Goal: Task Accomplishment & Management: Complete application form

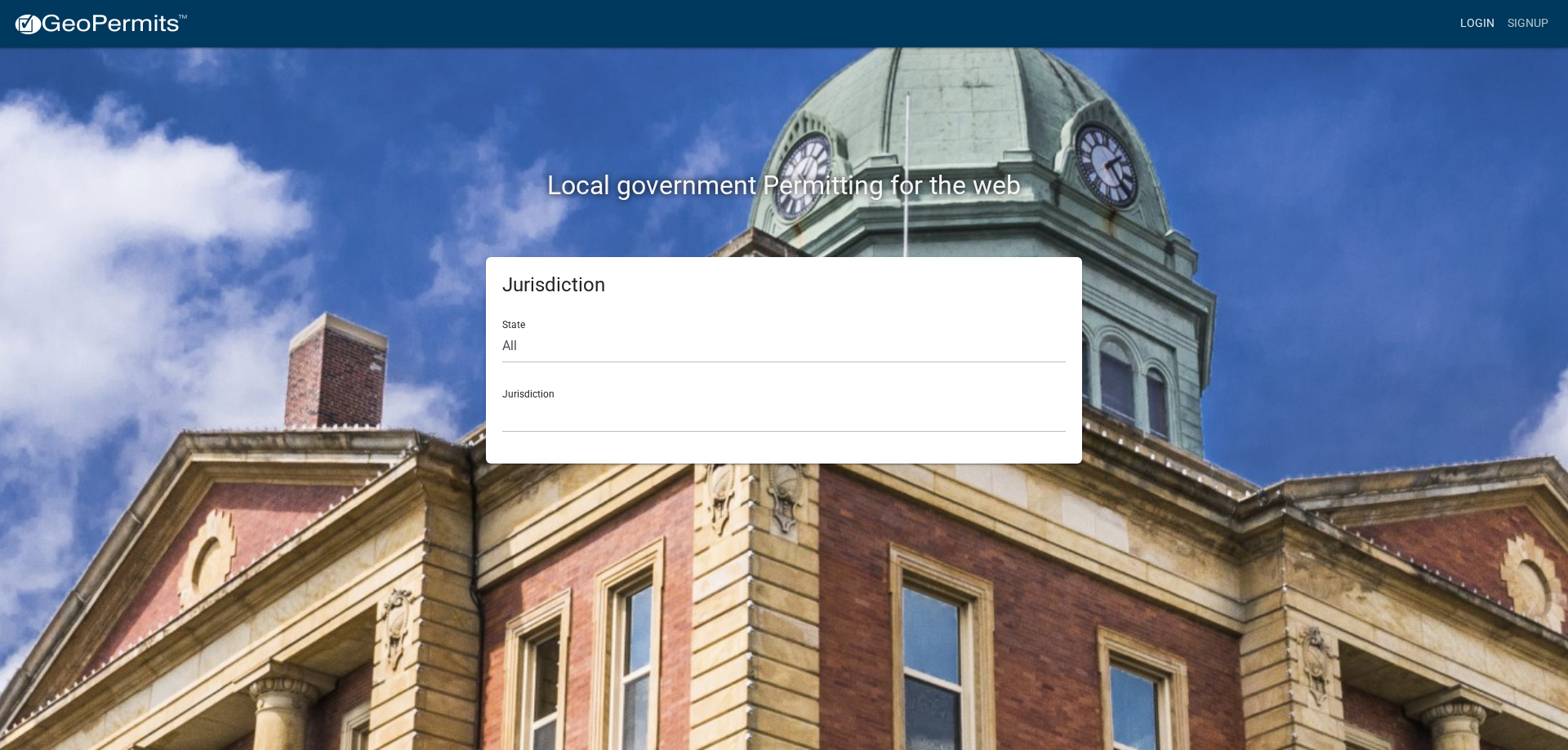
click at [1491, 20] on link "Login" at bounding box center [1476, 24] width 47 height 31
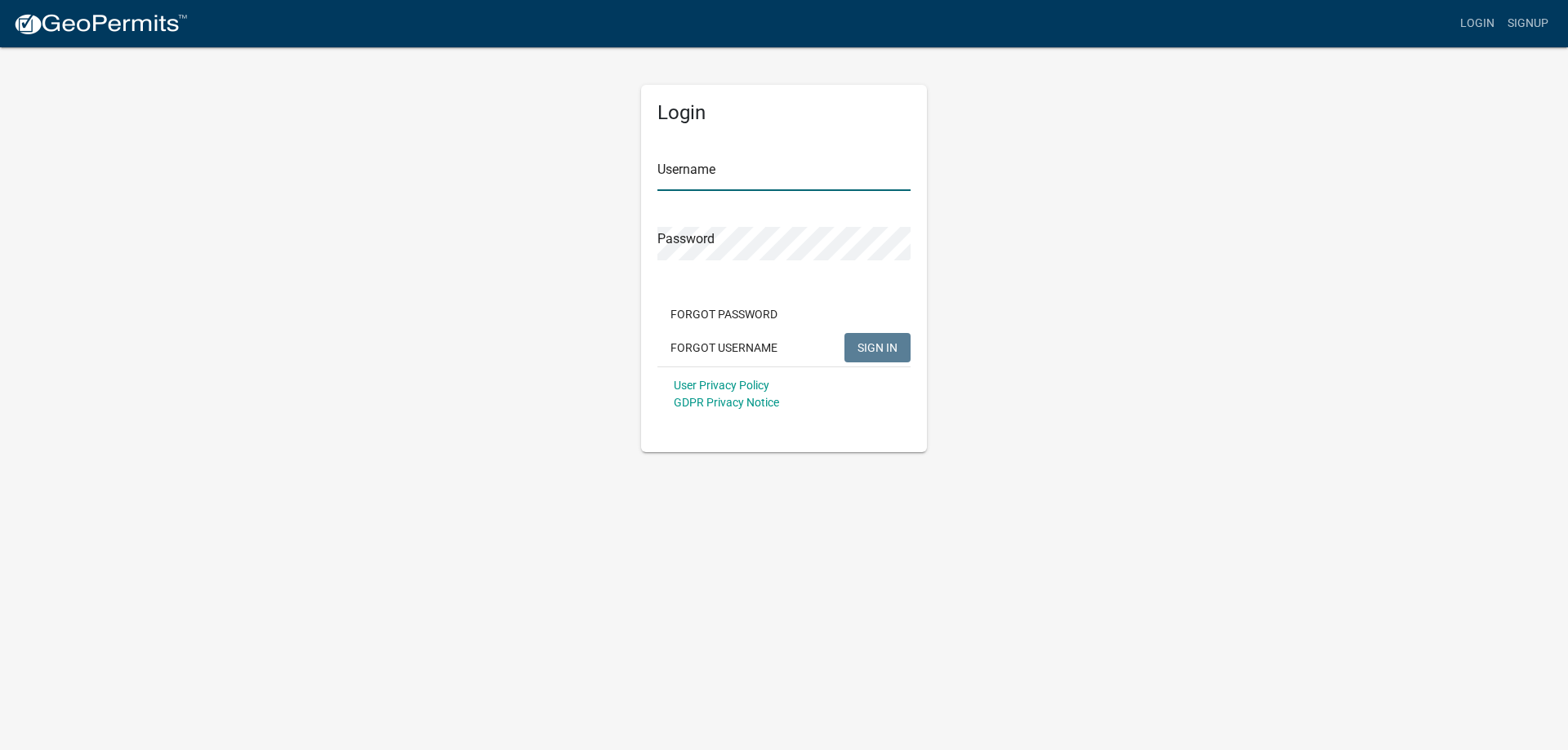
type input "[EMAIL_ADDRESS][DOMAIN_NAME]"
click at [880, 348] on span "SIGN IN" at bounding box center [877, 347] width 40 height 13
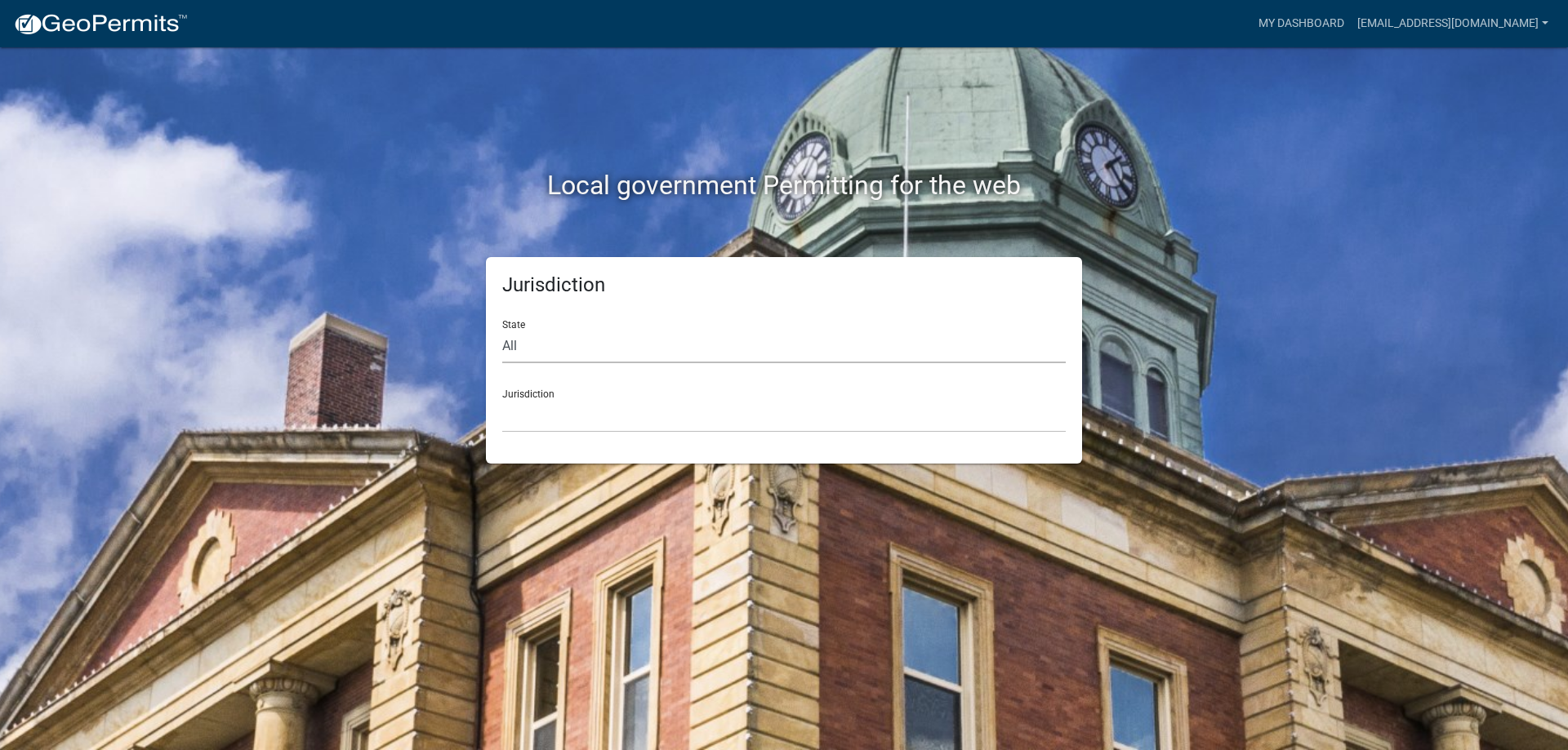
click at [560, 356] on select "All [US_STATE] [US_STATE] [US_STATE] [US_STATE] [US_STATE] [US_STATE] [US_STATE…" at bounding box center [784, 347] width 564 height 34
select select "[US_STATE]"
click at [503, 330] on select "All [US_STATE] [US_STATE] [US_STATE] [US_STATE] [US_STATE] [US_STATE] [US_STATE…" at bounding box center [784, 347] width 564 height 34
click at [548, 427] on select "City of [GEOGRAPHIC_DATA], [US_STATE] City of [GEOGRAPHIC_DATA], [US_STATE] Cit…" at bounding box center [784, 416] width 564 height 34
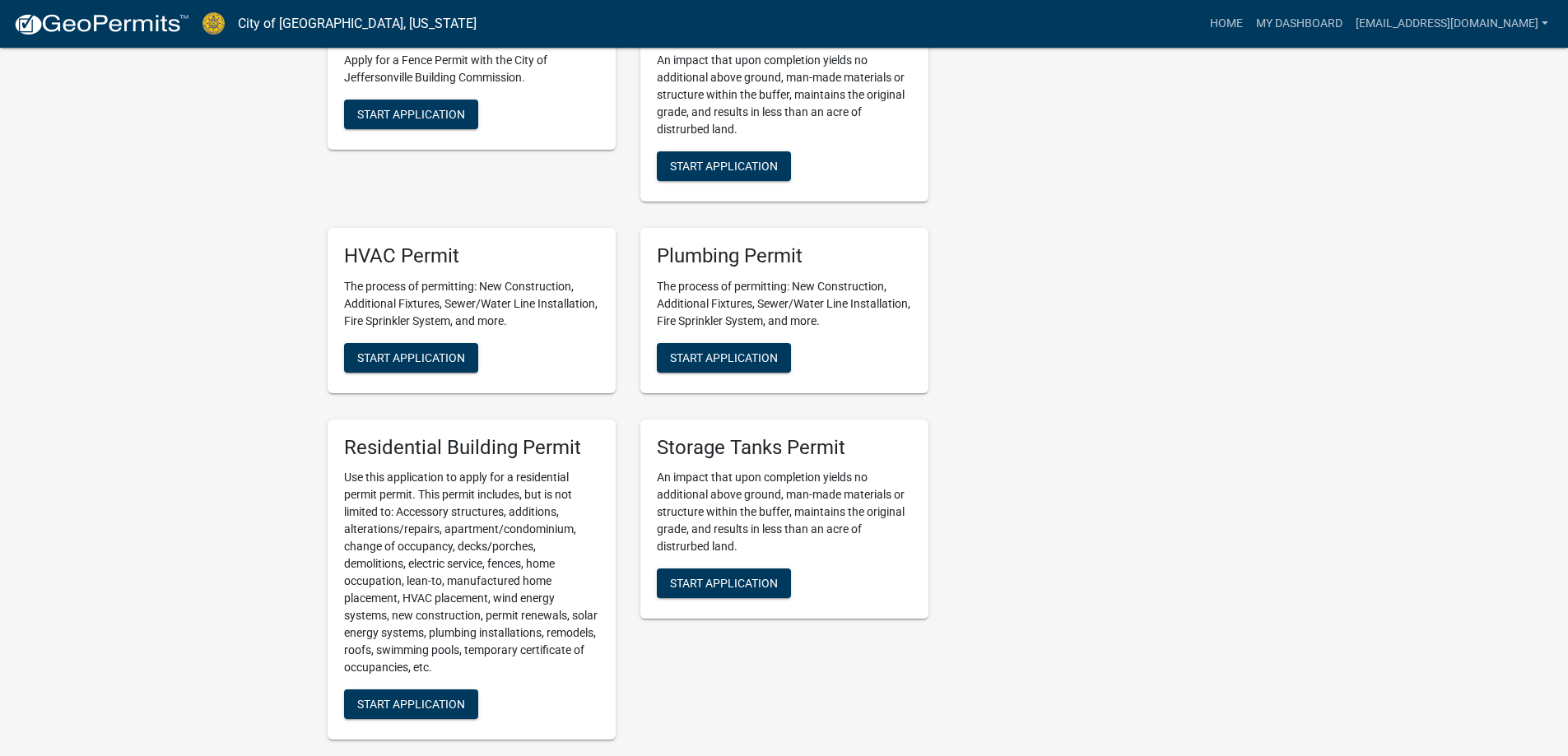
scroll to position [823, 0]
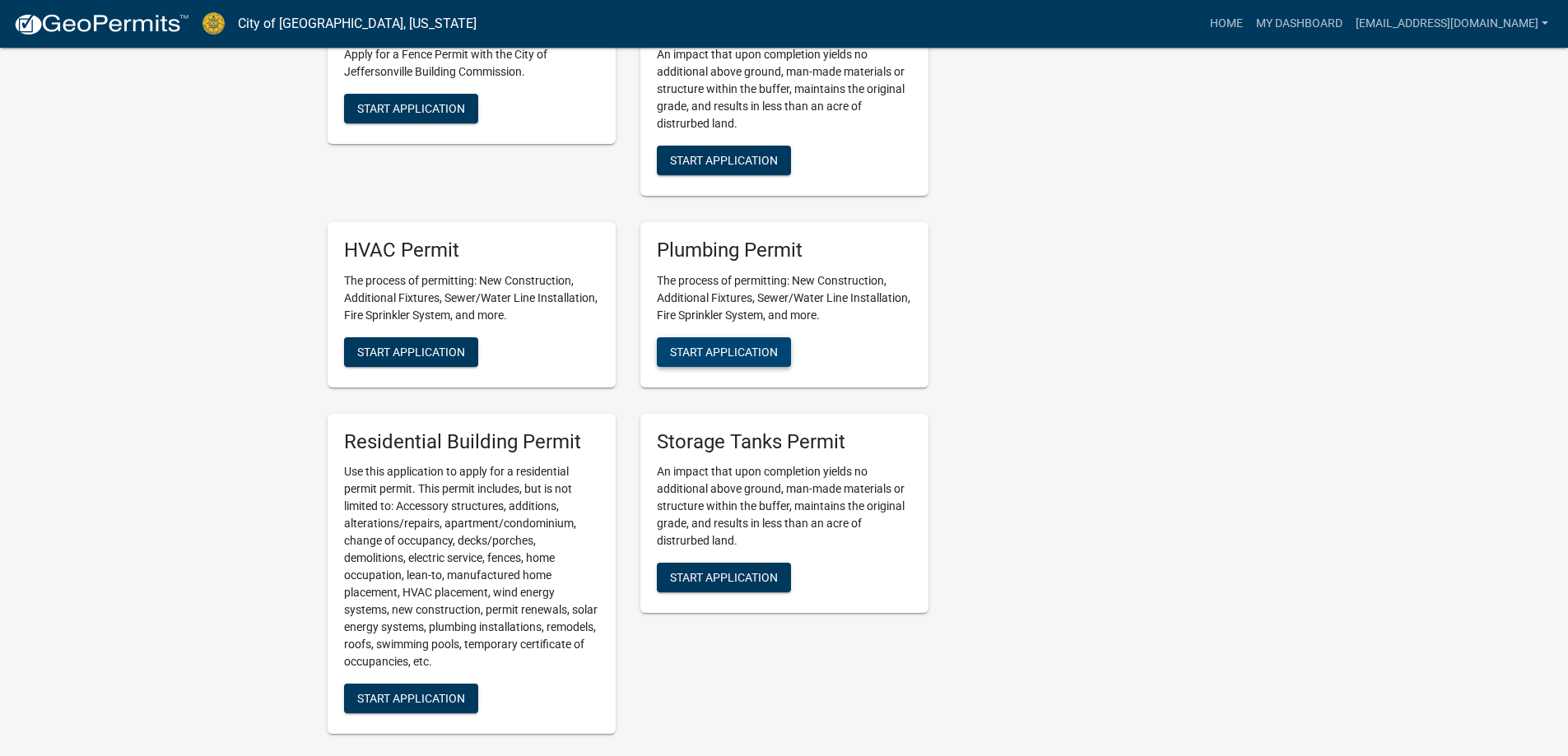
click at [776, 348] on span "Start Application" at bounding box center [724, 352] width 108 height 13
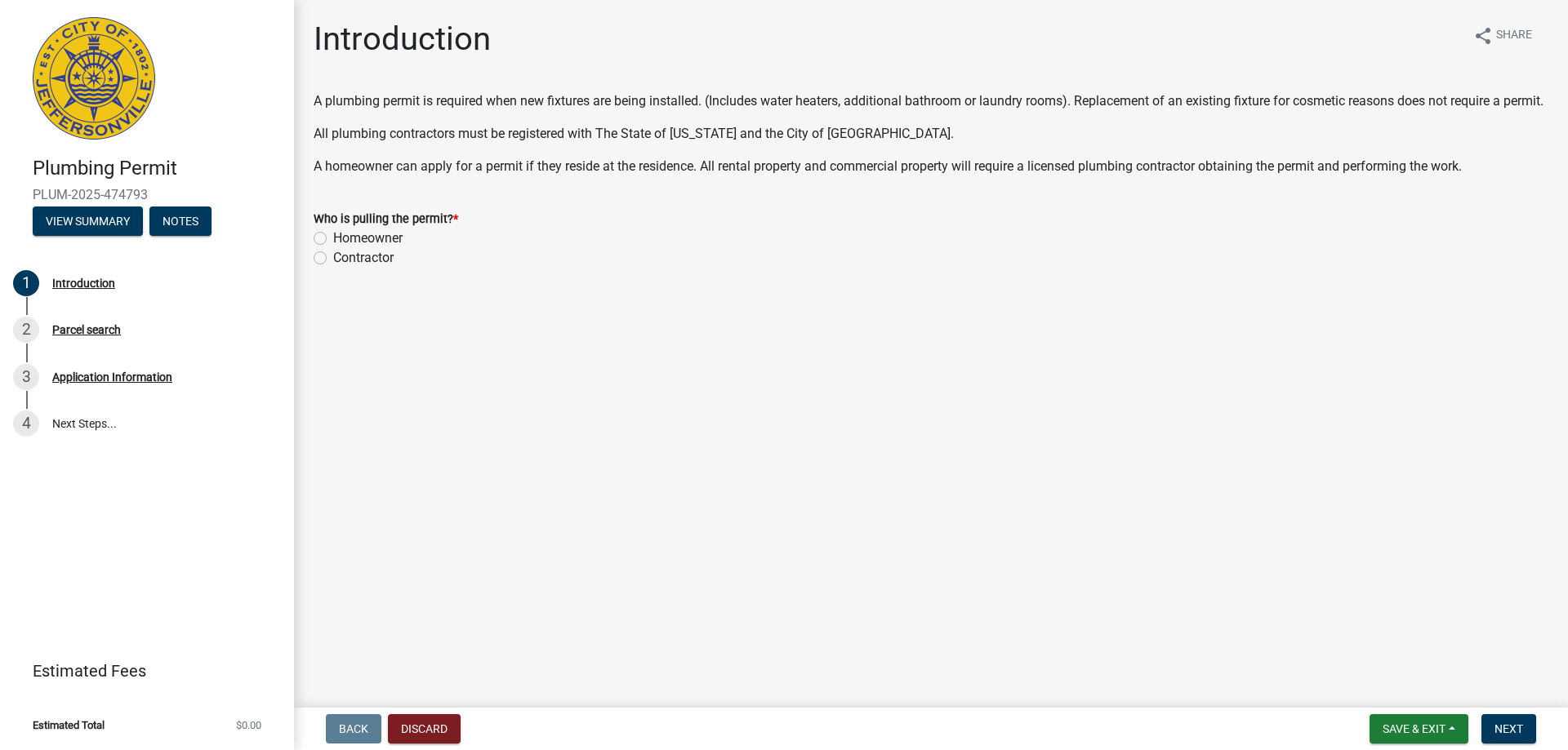
click at [333, 268] on label "Contractor" at bounding box center [363, 258] width 60 height 20
click at [333, 259] on input "Contractor" at bounding box center [338, 253] width 11 height 11
radio input "true"
click at [1514, 729] on span "Next" at bounding box center [1509, 729] width 29 height 13
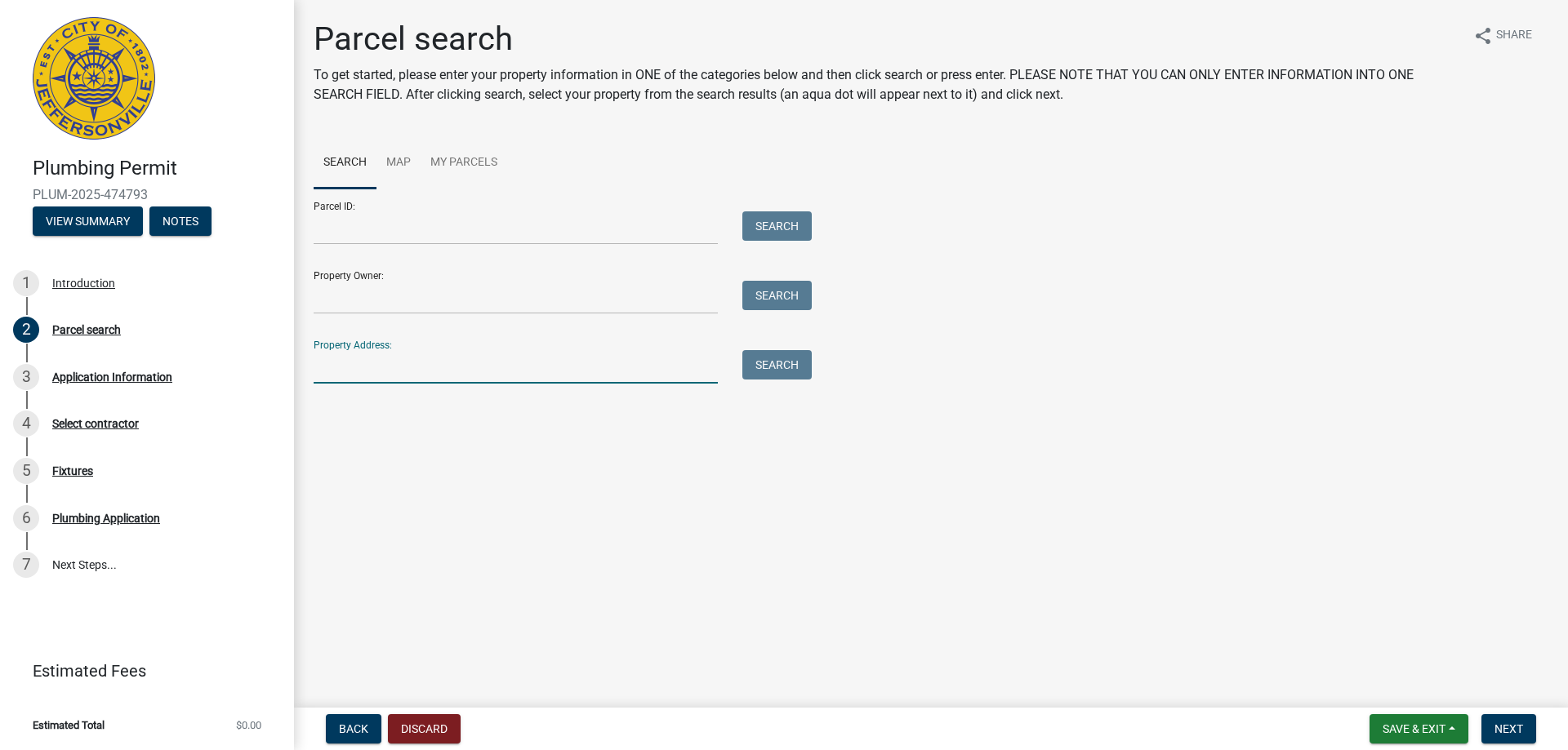
click at [371, 371] on input "Property Address:" at bounding box center [516, 366] width 404 height 34
type input "[STREET_ADDRESS]"
click at [784, 360] on button "Search" at bounding box center [777, 365] width 69 height 30
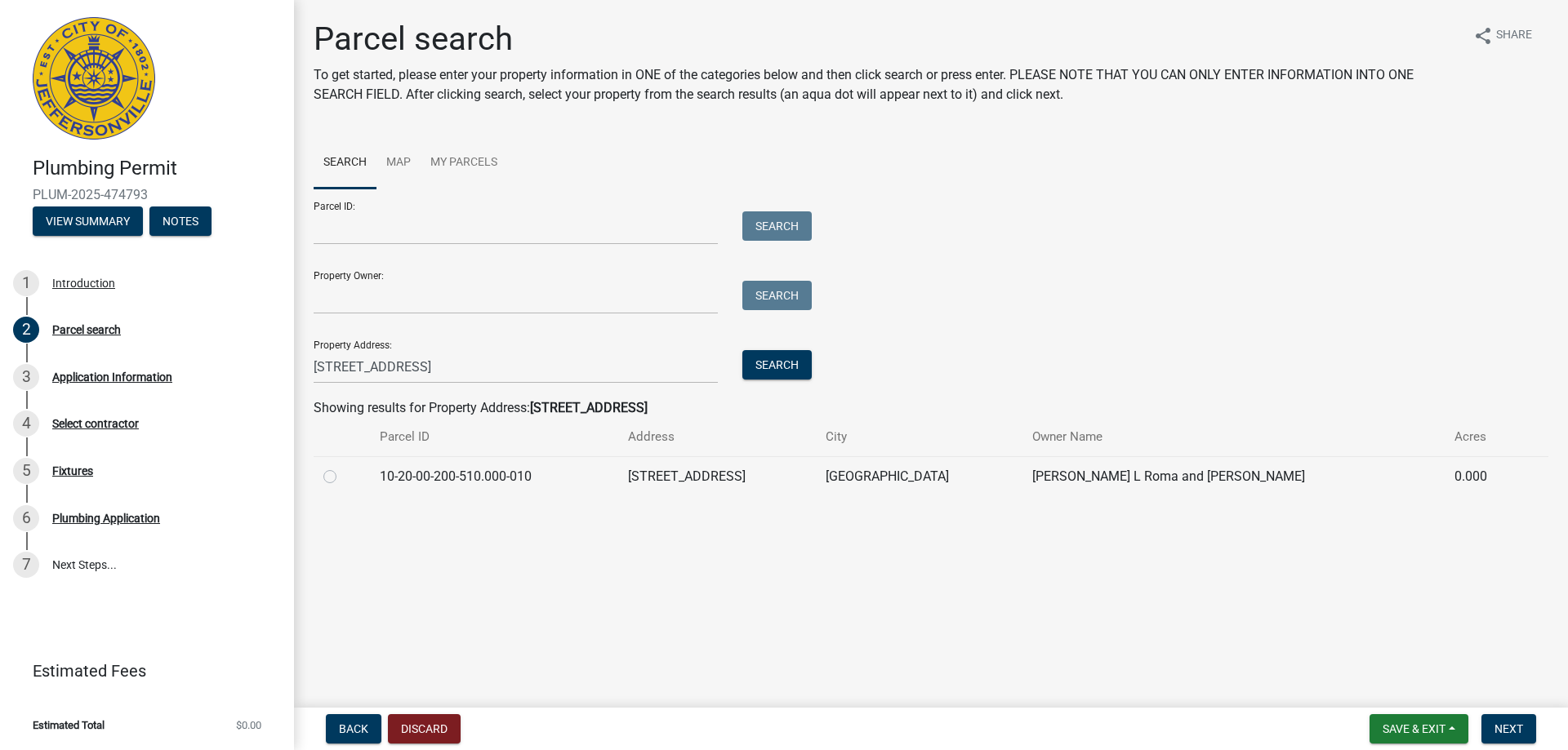
click at [337, 476] on div at bounding box center [342, 477] width 37 height 20
click at [343, 467] on label at bounding box center [343, 467] width 0 height 0
click at [343, 476] on input "radio" at bounding box center [348, 472] width 11 height 11
radio input "true"
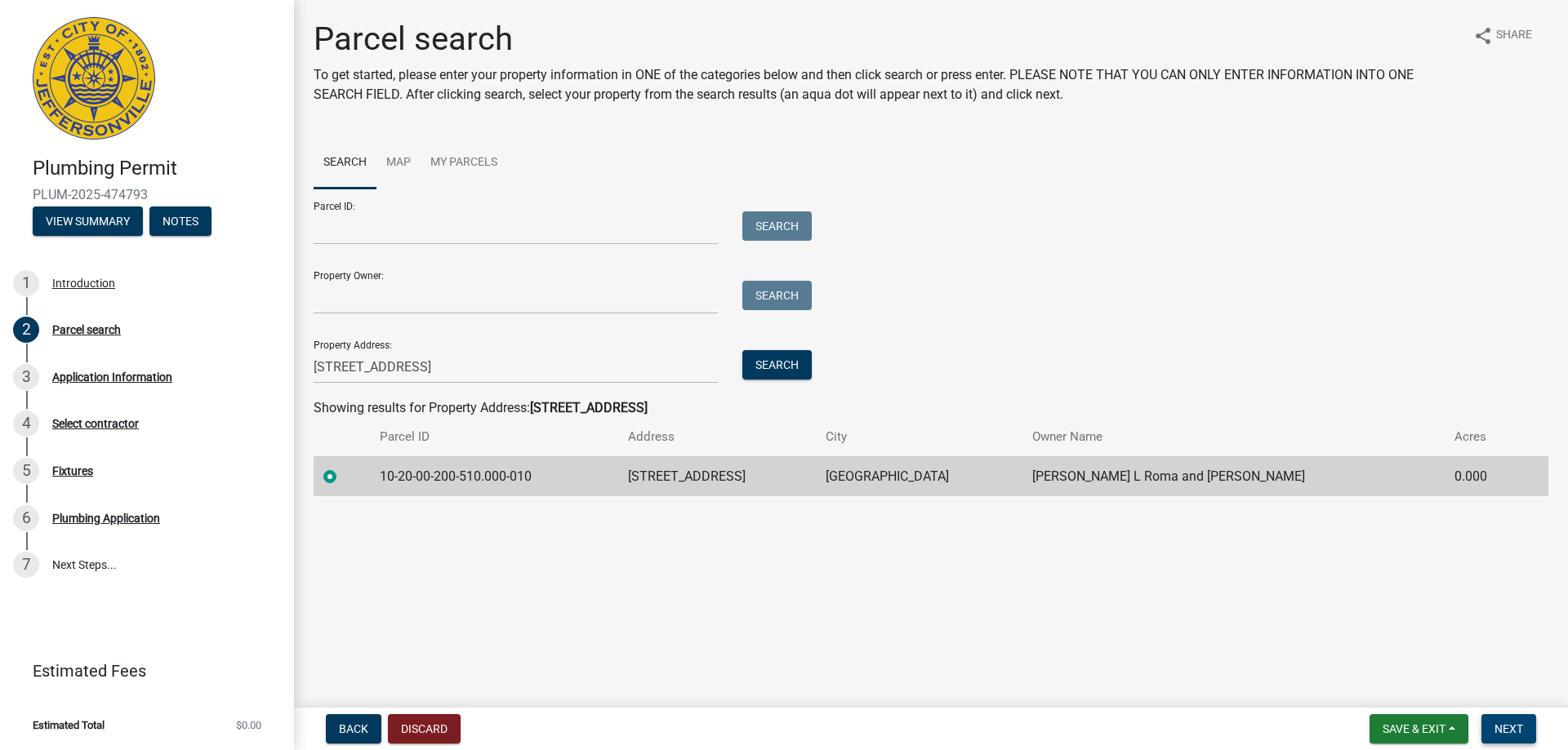
click at [1509, 719] on button "Next" at bounding box center [1509, 729] width 54 height 30
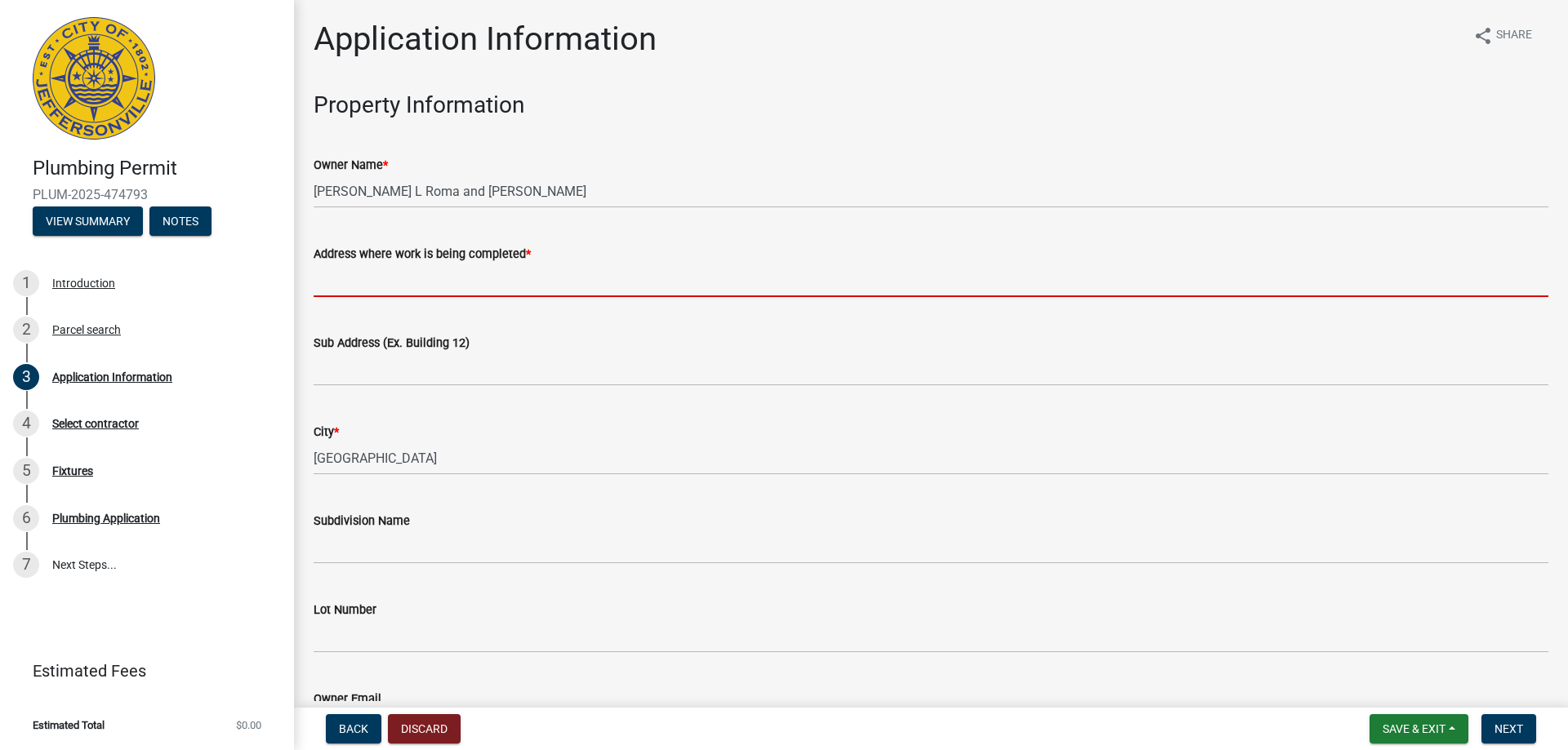
click at [448, 278] on input "Address where work is being completed *" at bounding box center [931, 281] width 1235 height 34
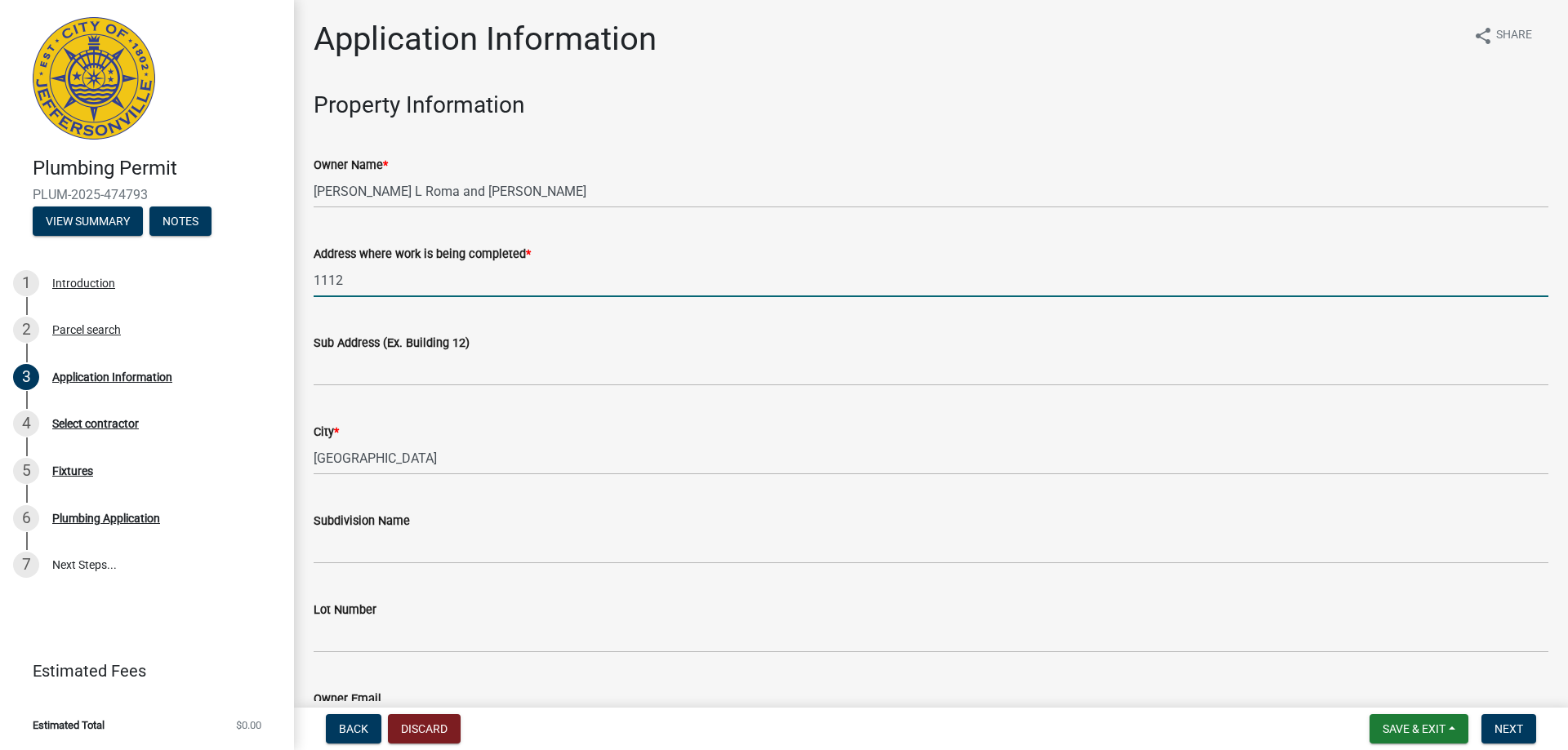
type input "[STREET_ADDRESS]"
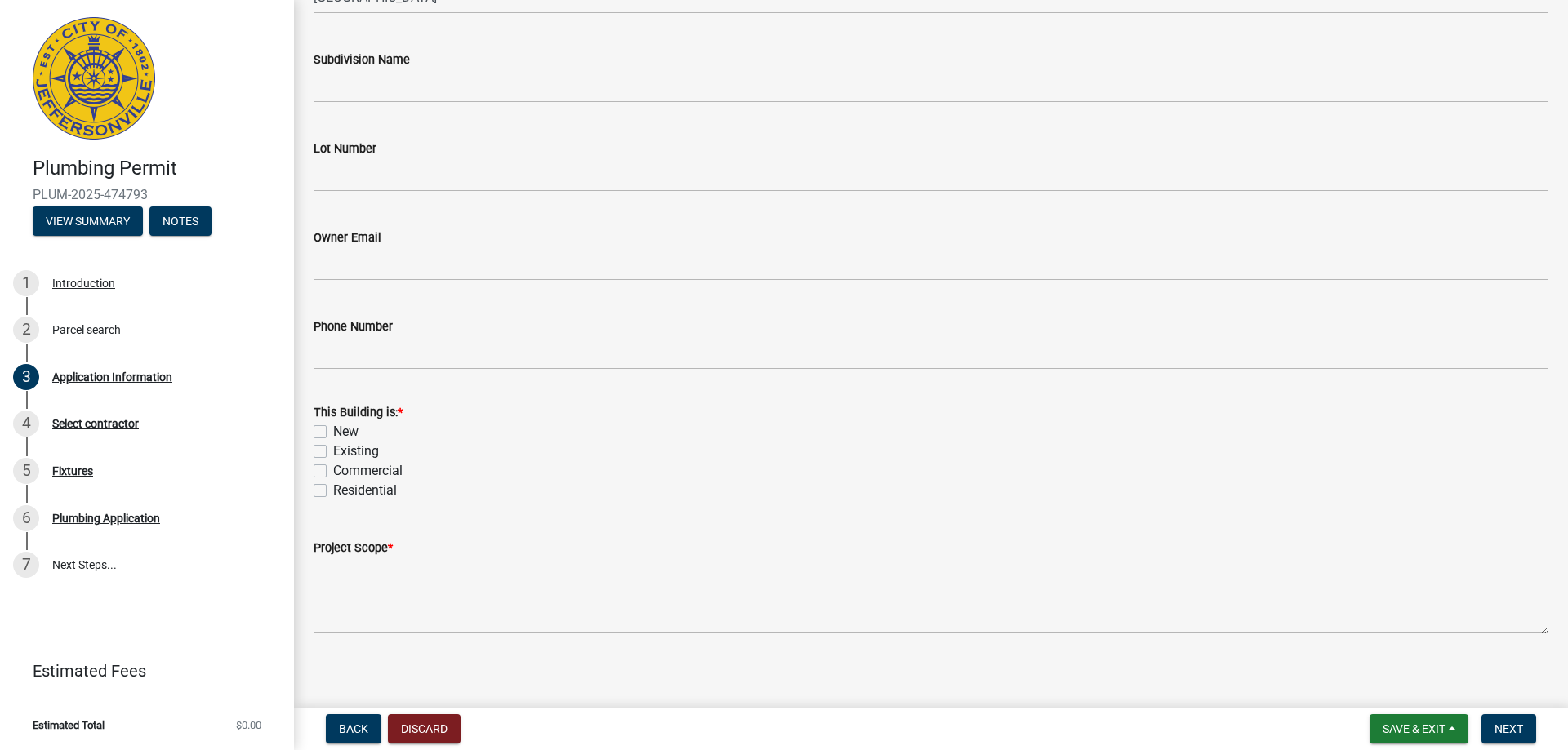
scroll to position [471, 0]
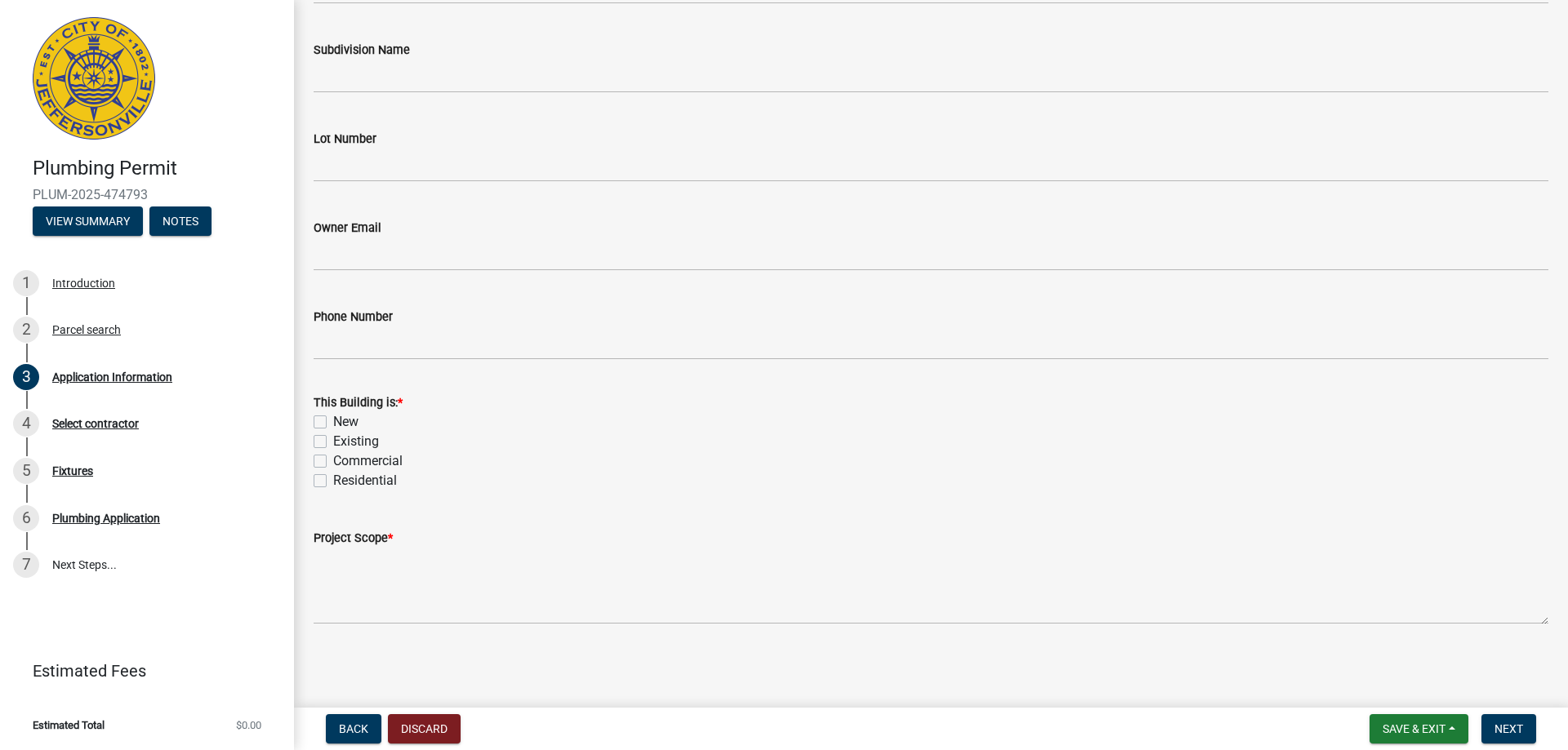
click at [333, 440] on label "Existing" at bounding box center [356, 441] width 45 height 20
click at [333, 440] on input "Existing" at bounding box center [338, 436] width 11 height 11
checkbox input "true"
checkbox input "false"
checkbox input "true"
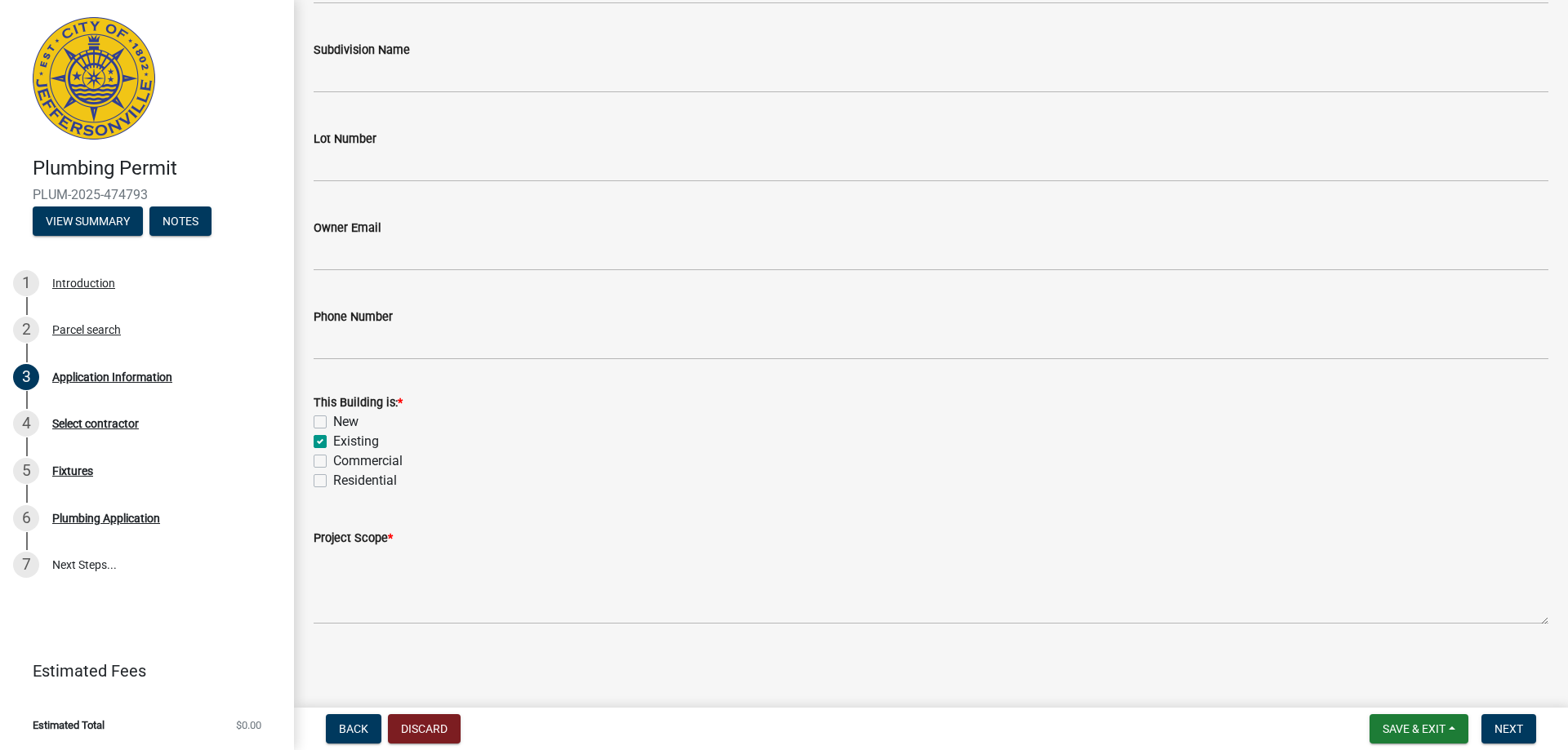
checkbox input "false"
click at [333, 482] on label "Residential" at bounding box center [365, 481] width 64 height 20
click at [333, 482] on input "Residential" at bounding box center [338, 476] width 11 height 11
checkbox input "true"
checkbox input "false"
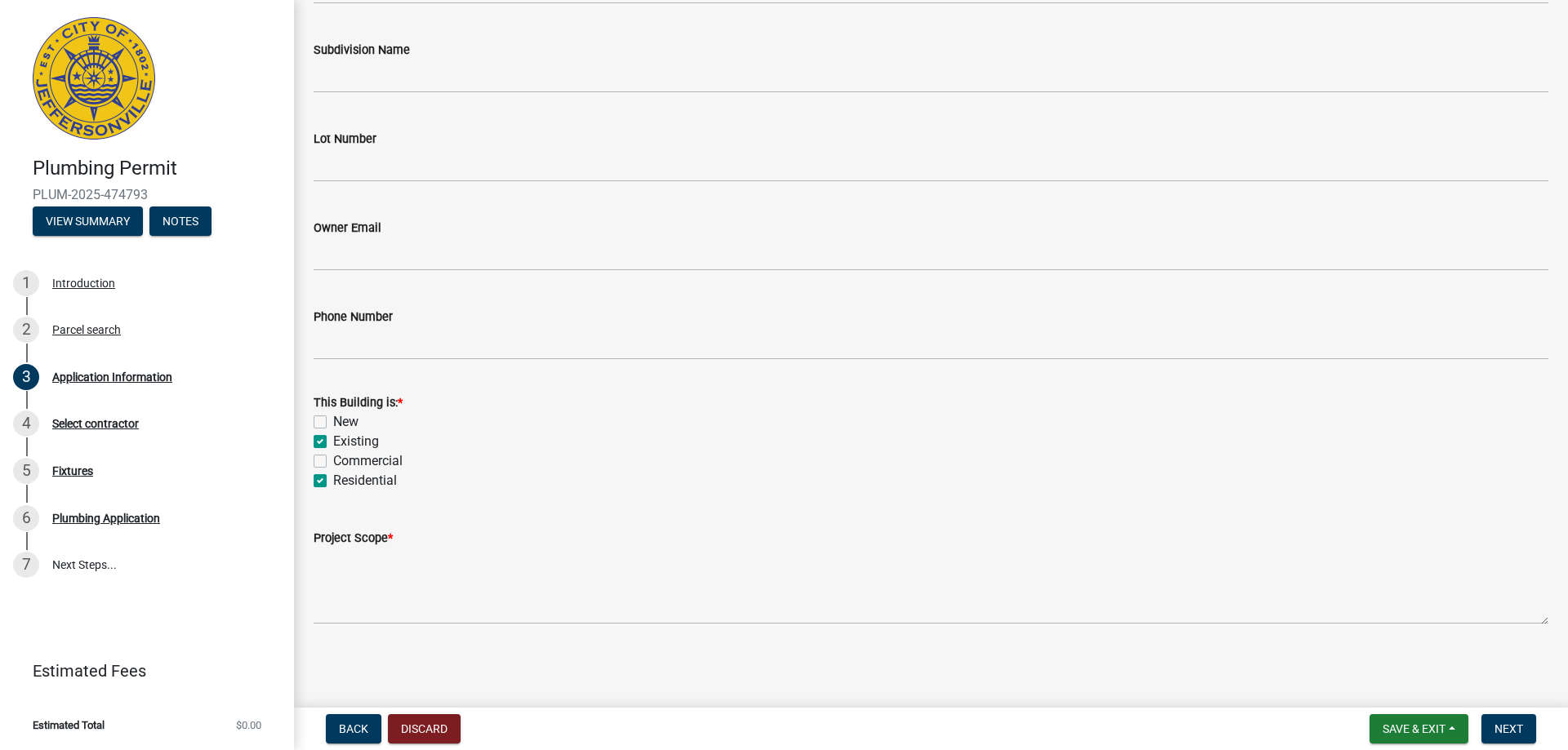
checkbox input "true"
checkbox input "false"
checkbox input "true"
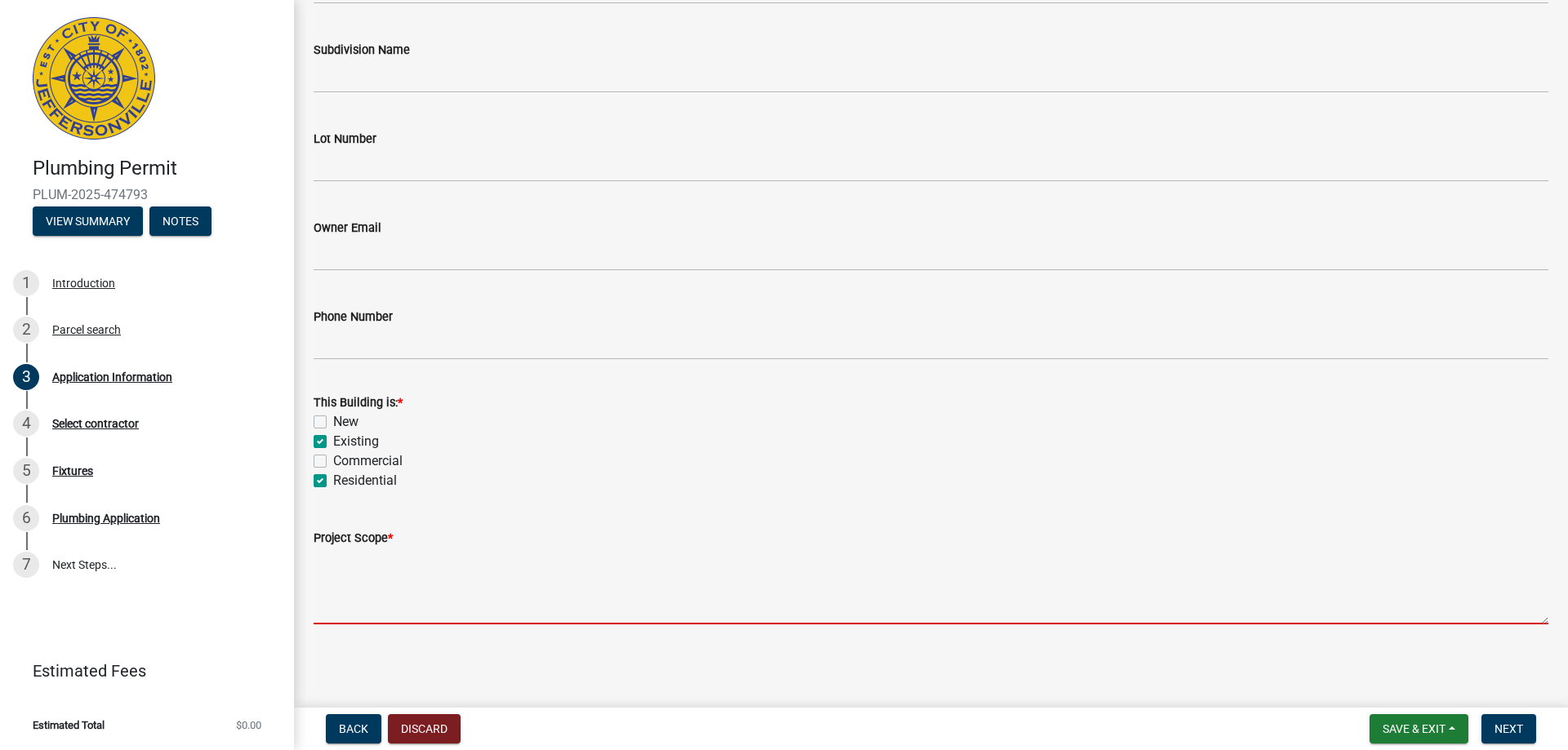
click at [375, 590] on textarea "Project Scope *" at bounding box center [931, 586] width 1235 height 77
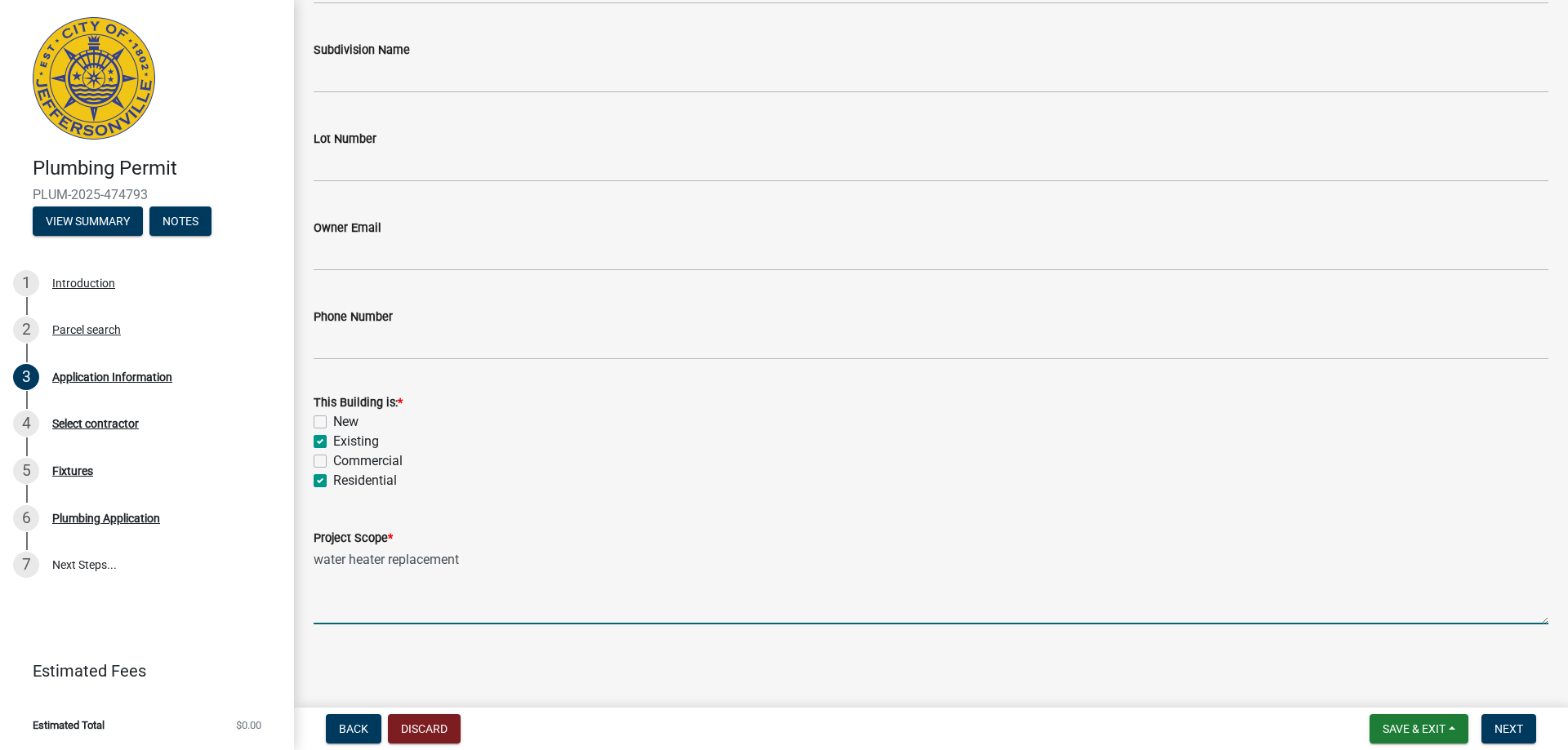
click at [314, 558] on textarea "water heater replacement" at bounding box center [931, 586] width 1235 height 77
type textarea "40 gallon gas water heater replacement"
click at [1496, 721] on button "Next" at bounding box center [1509, 729] width 54 height 30
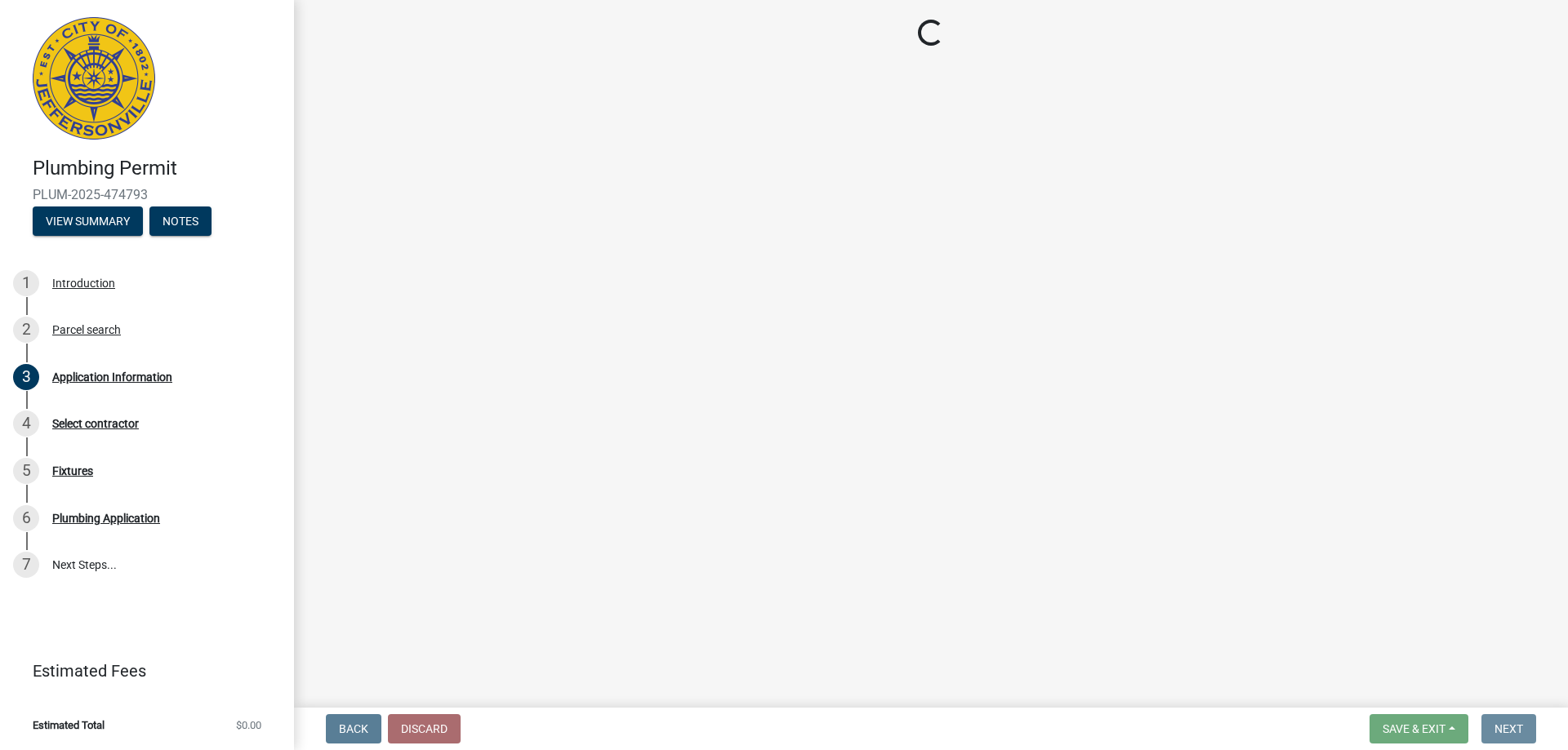
scroll to position [0, 0]
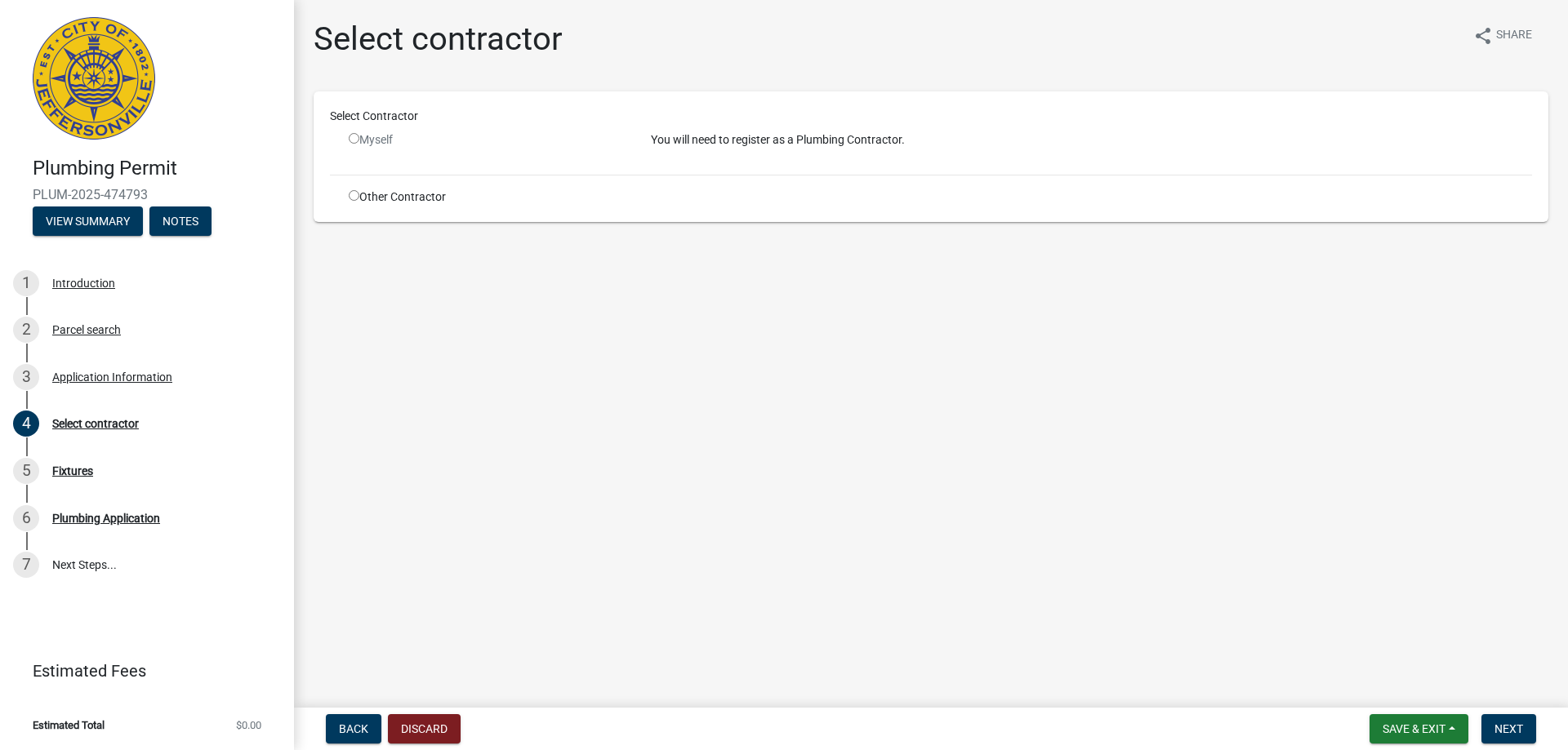
click at [356, 195] on input "radio" at bounding box center [354, 196] width 11 height 11
radio input "true"
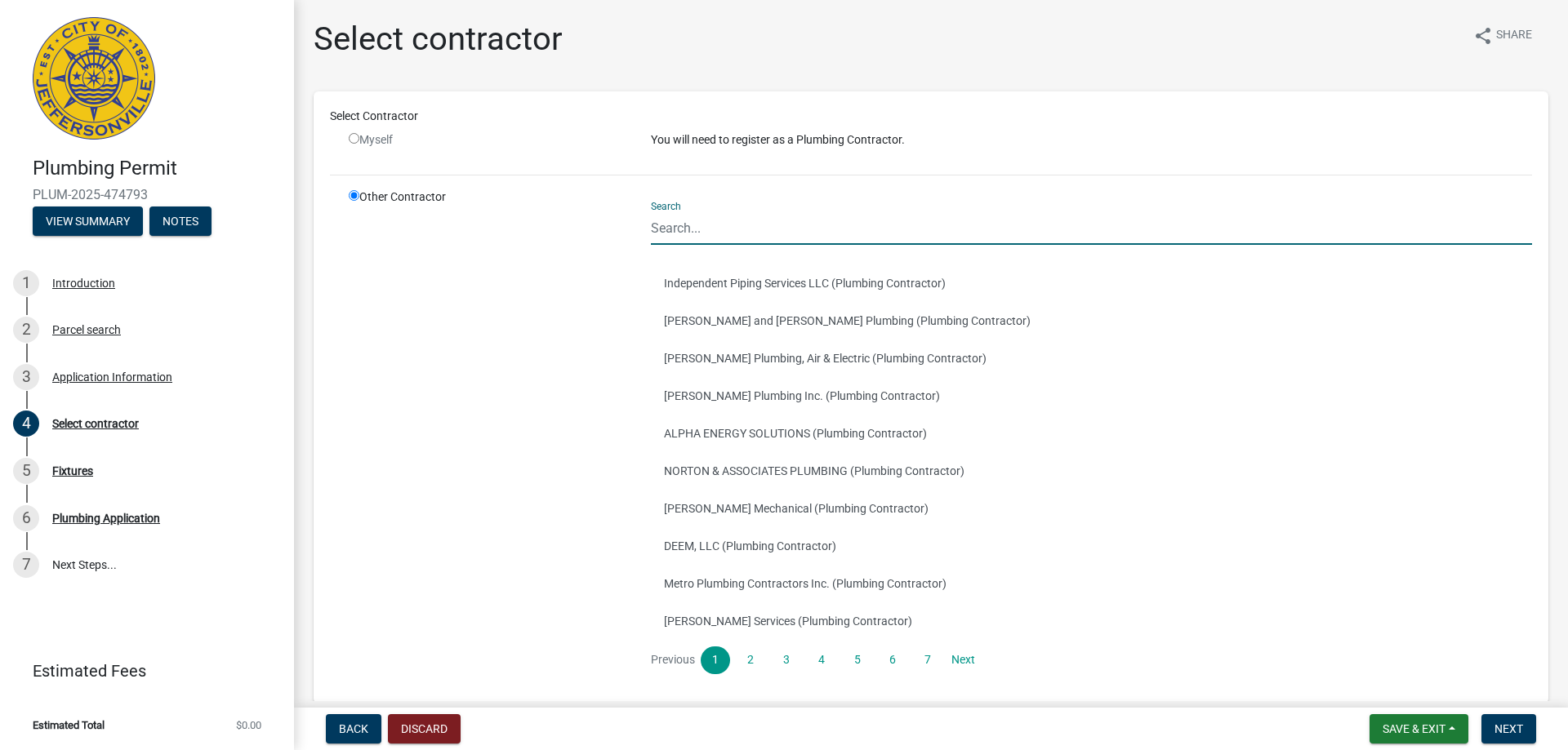
click at [716, 219] on input "Search" at bounding box center [1092, 228] width 881 height 34
type input "[PERSON_NAME] Heating and Cooling"
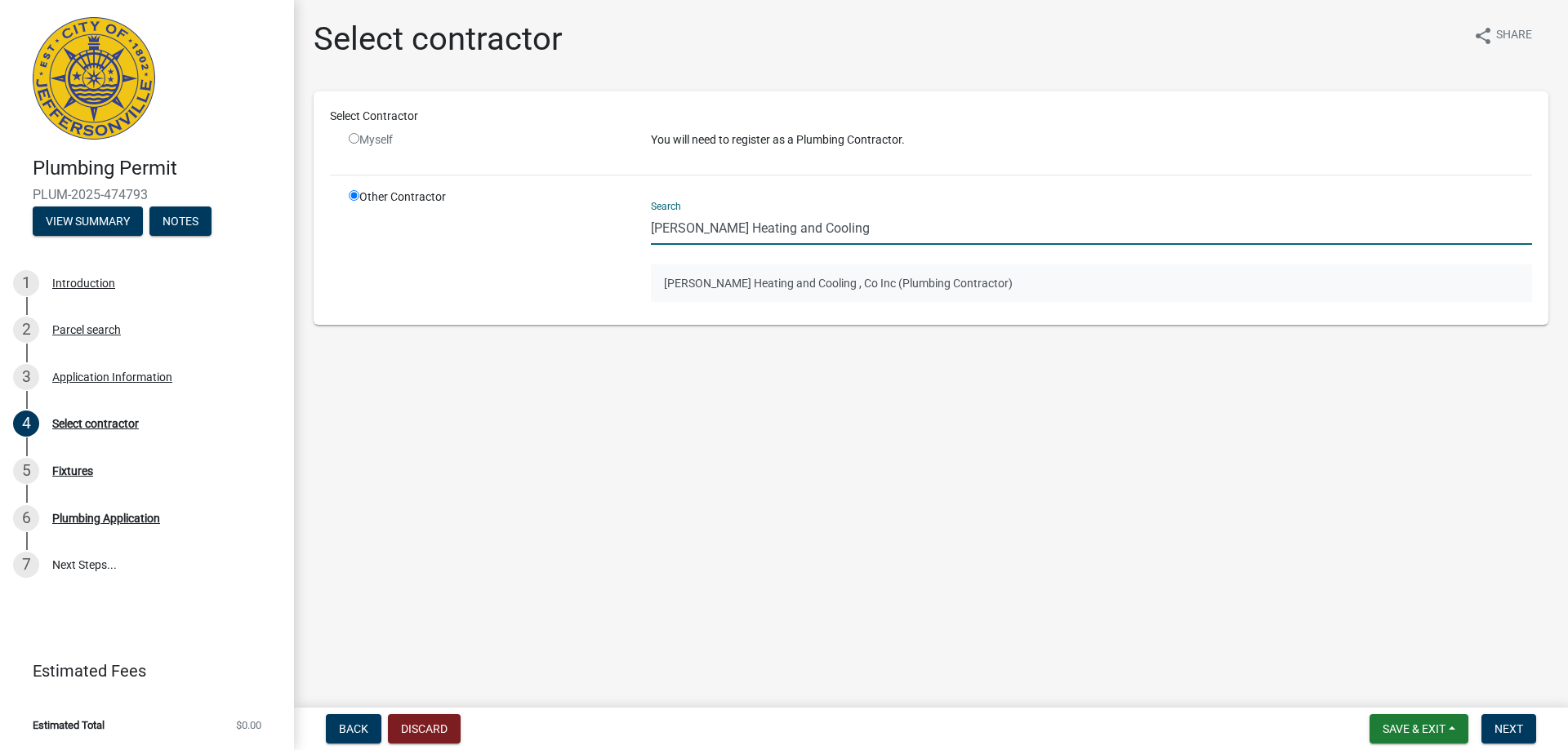
click at [789, 286] on button "[PERSON_NAME] Heating and Cooling , Co Inc (Plumbing Contractor)" at bounding box center [1092, 284] width 881 height 38
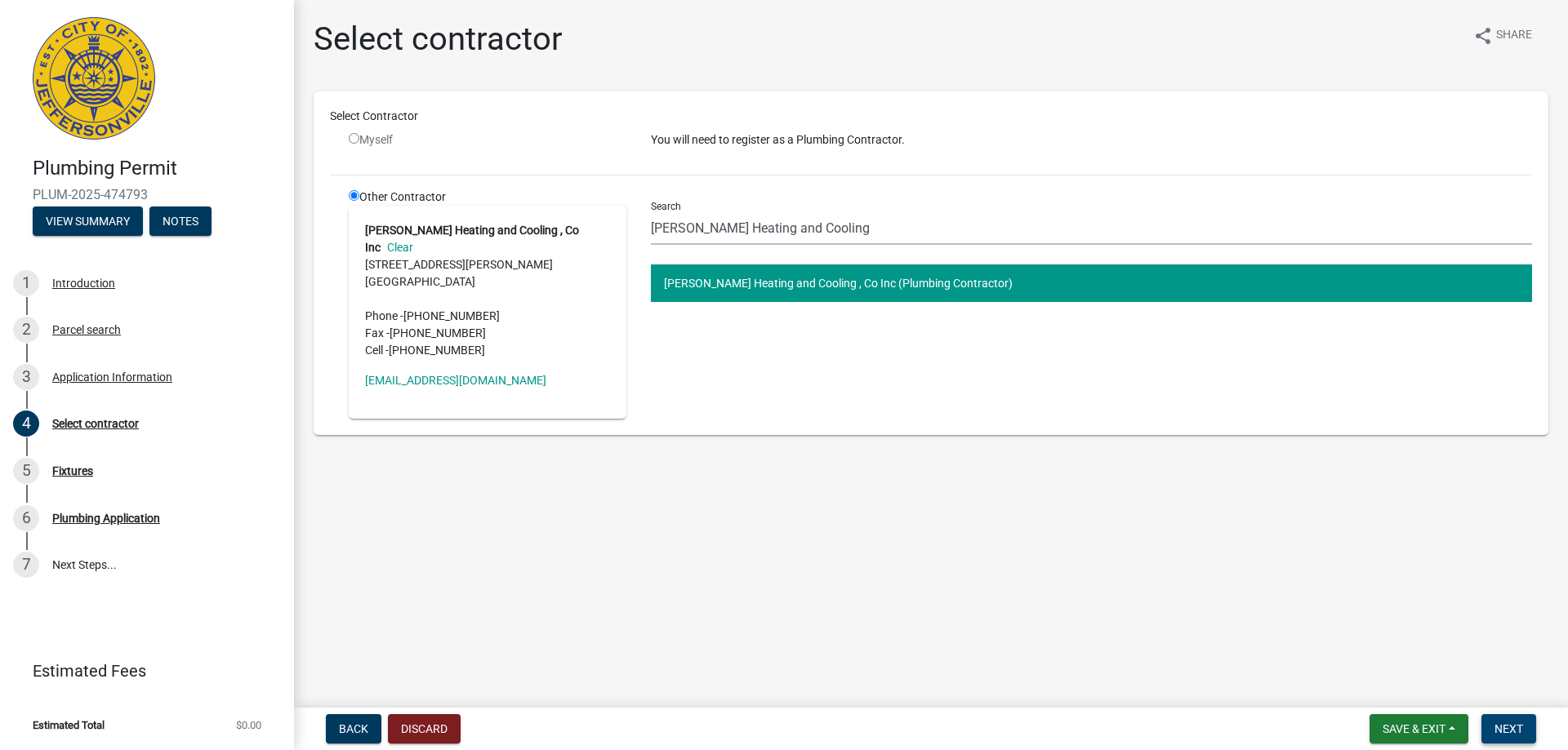
click at [1519, 728] on span "Next" at bounding box center [1509, 729] width 29 height 13
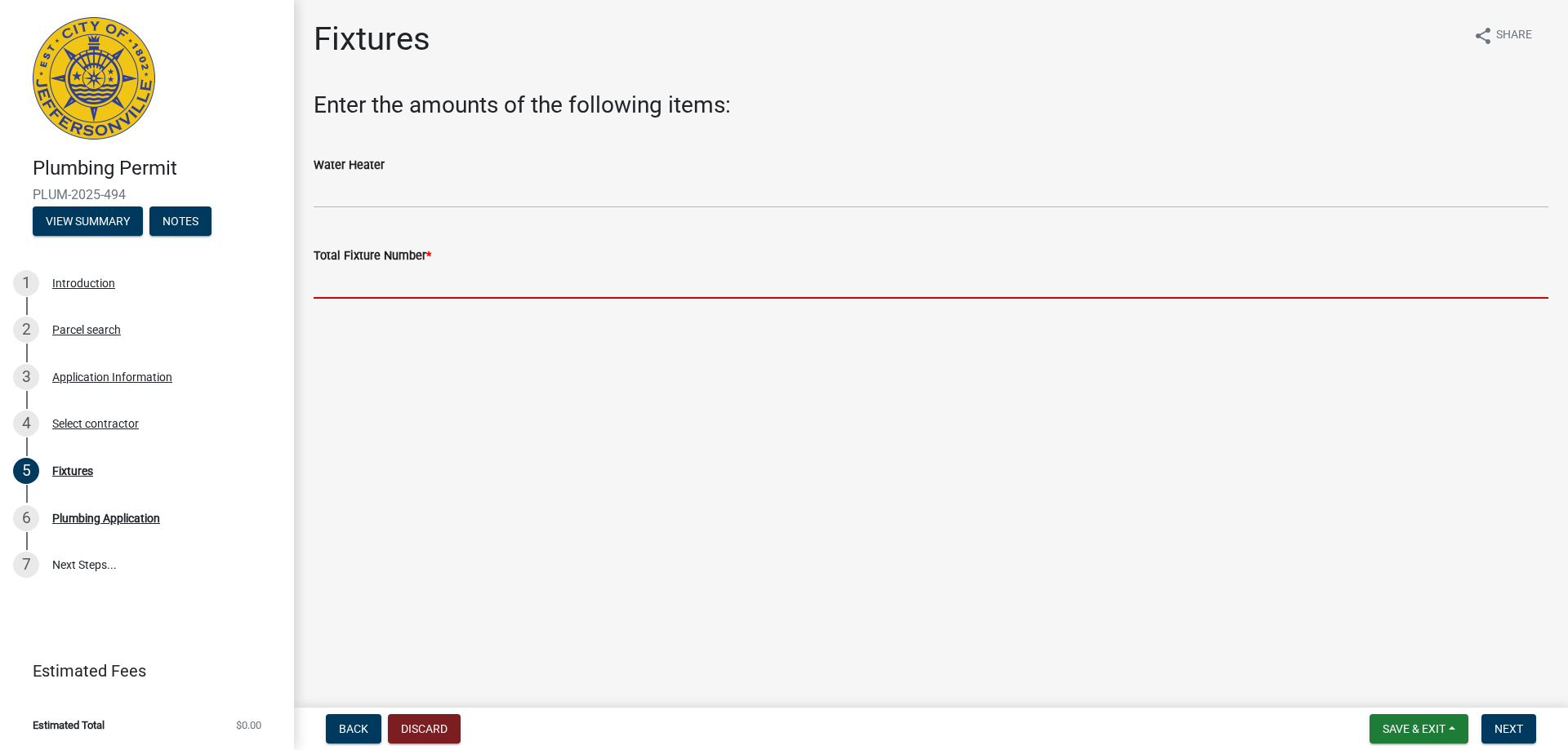
click at [433, 281] on input "text" at bounding box center [931, 282] width 1235 height 34
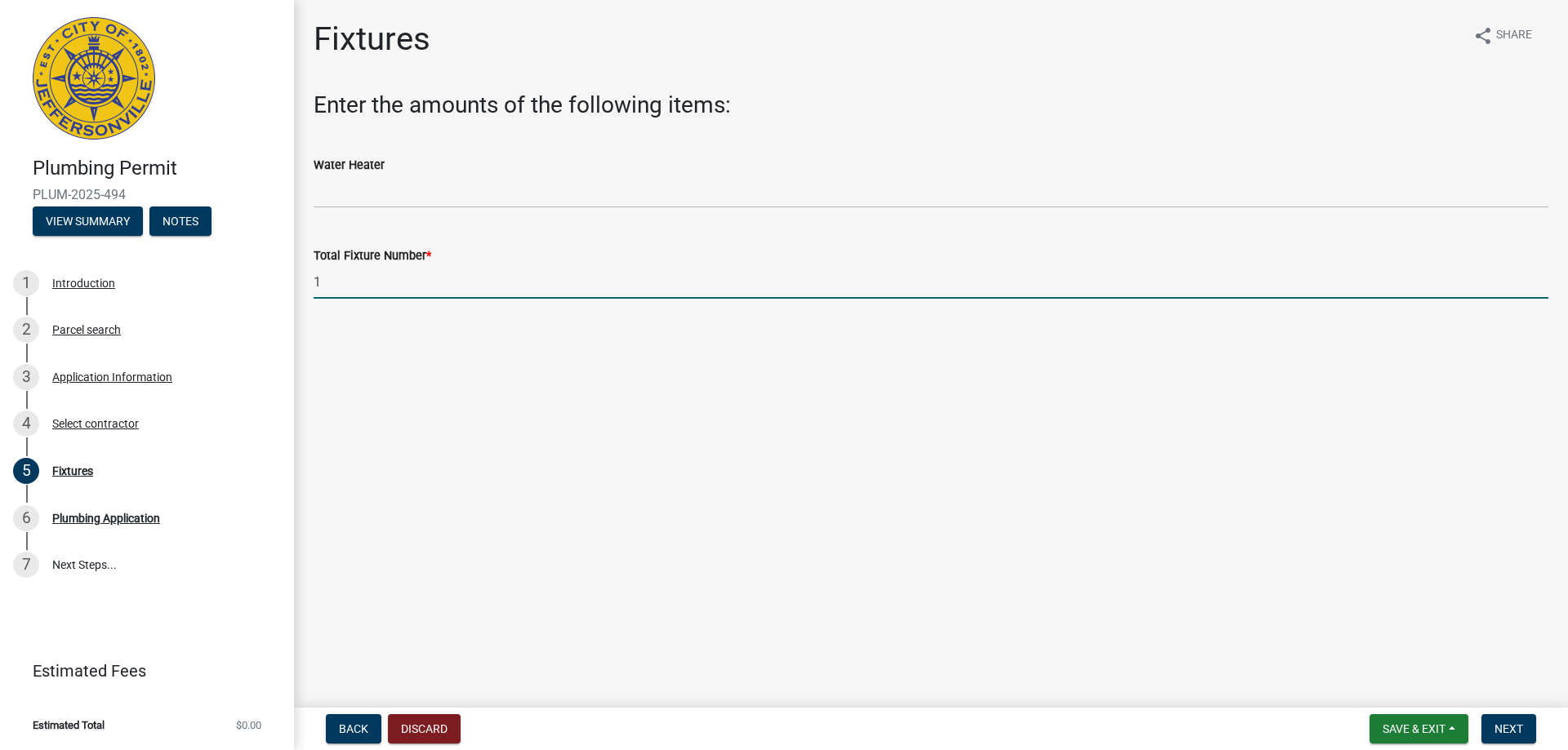
type input "1"
click at [593, 487] on main "Fixtures share Share Enter the amounts of the following items: Water Heater Tot…" at bounding box center [931, 351] width 1274 height 701
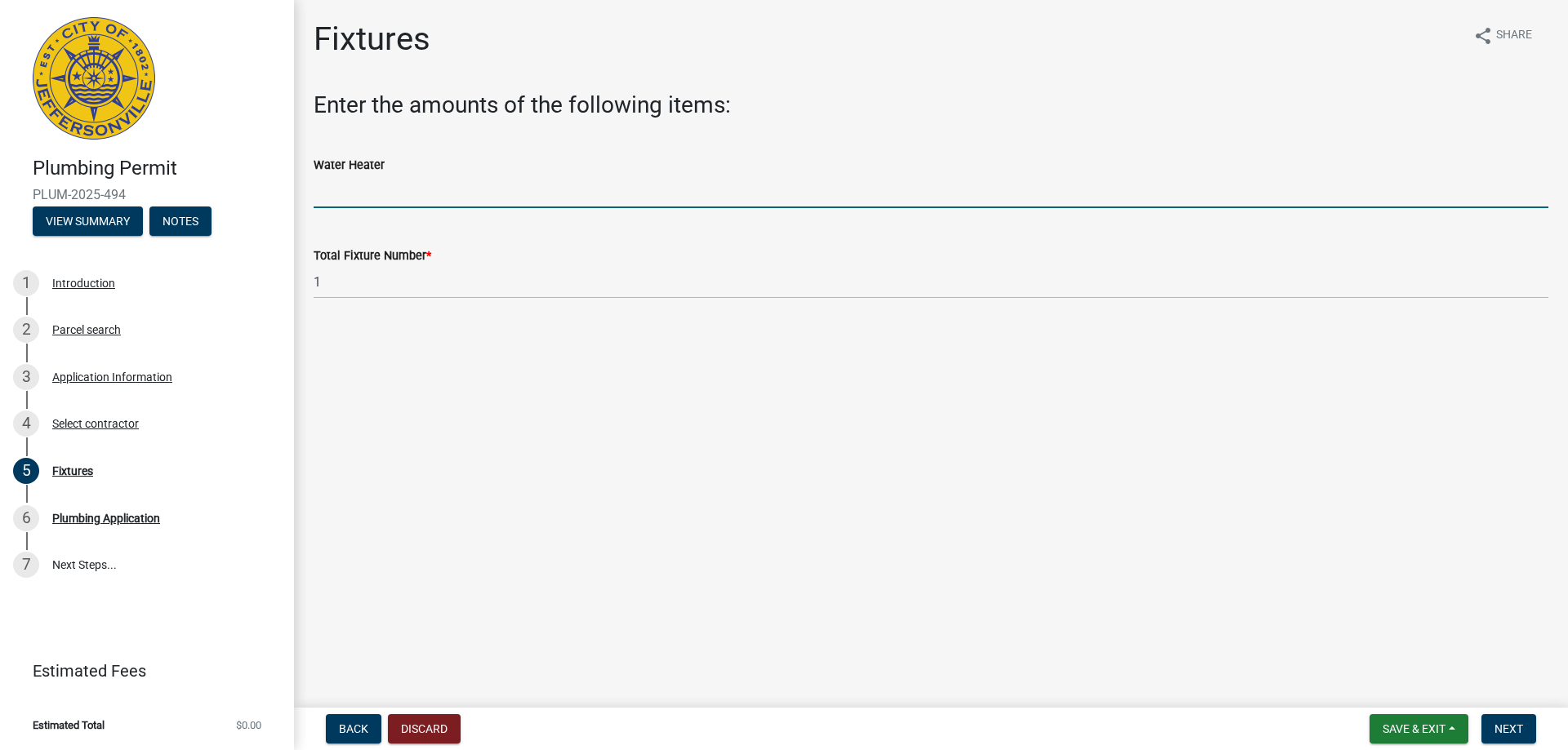
click at [376, 196] on input "text" at bounding box center [931, 191] width 1235 height 34
type input "1"
click at [773, 567] on main "Fixtures share Share Enter the amounts of the following items: Water Heater 1 T…" at bounding box center [931, 351] width 1274 height 701
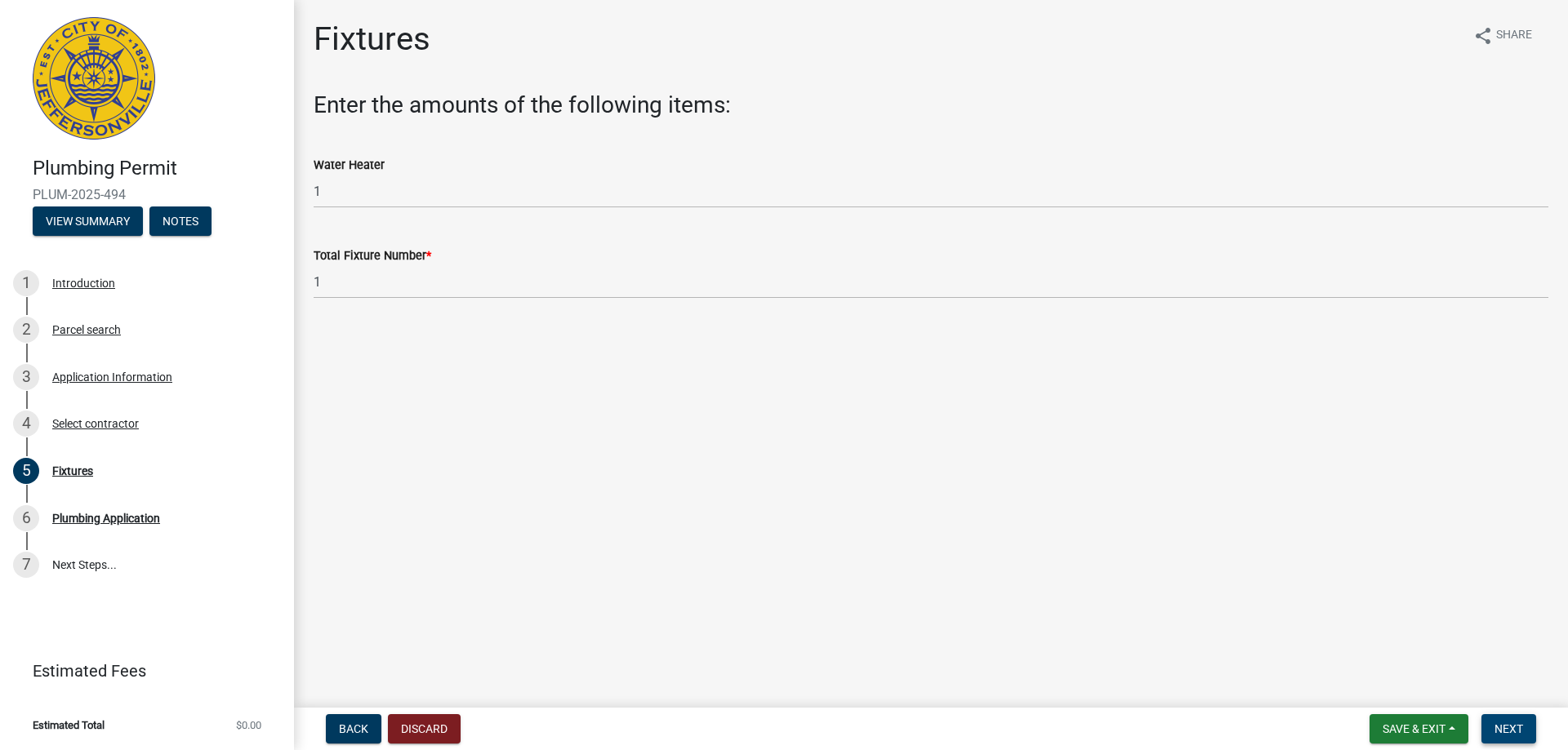
click at [1513, 725] on span "Next" at bounding box center [1509, 729] width 29 height 13
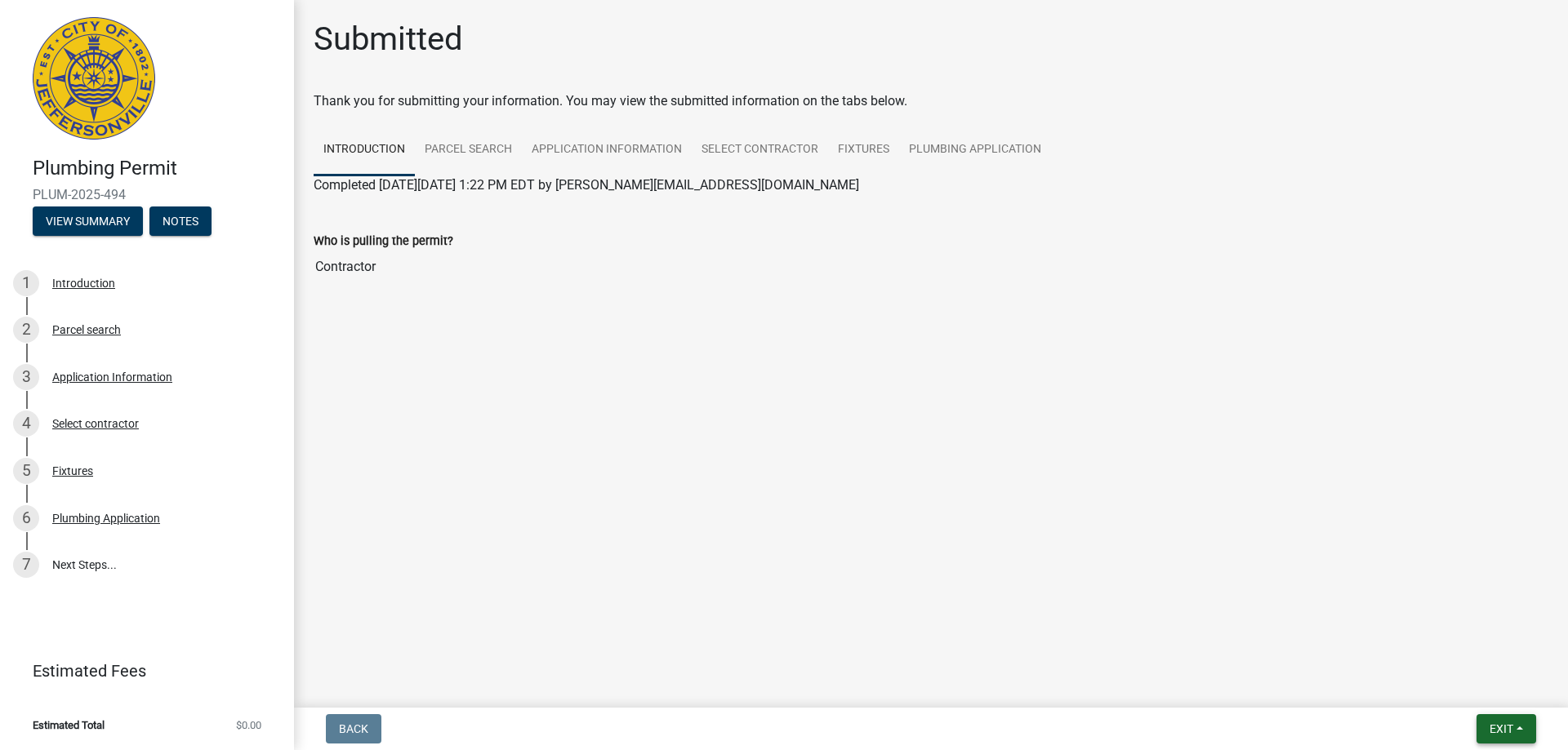
click at [1490, 724] on span "Exit" at bounding box center [1501, 729] width 24 height 13
click at [1462, 688] on button "Save & Exit" at bounding box center [1471, 686] width 130 height 39
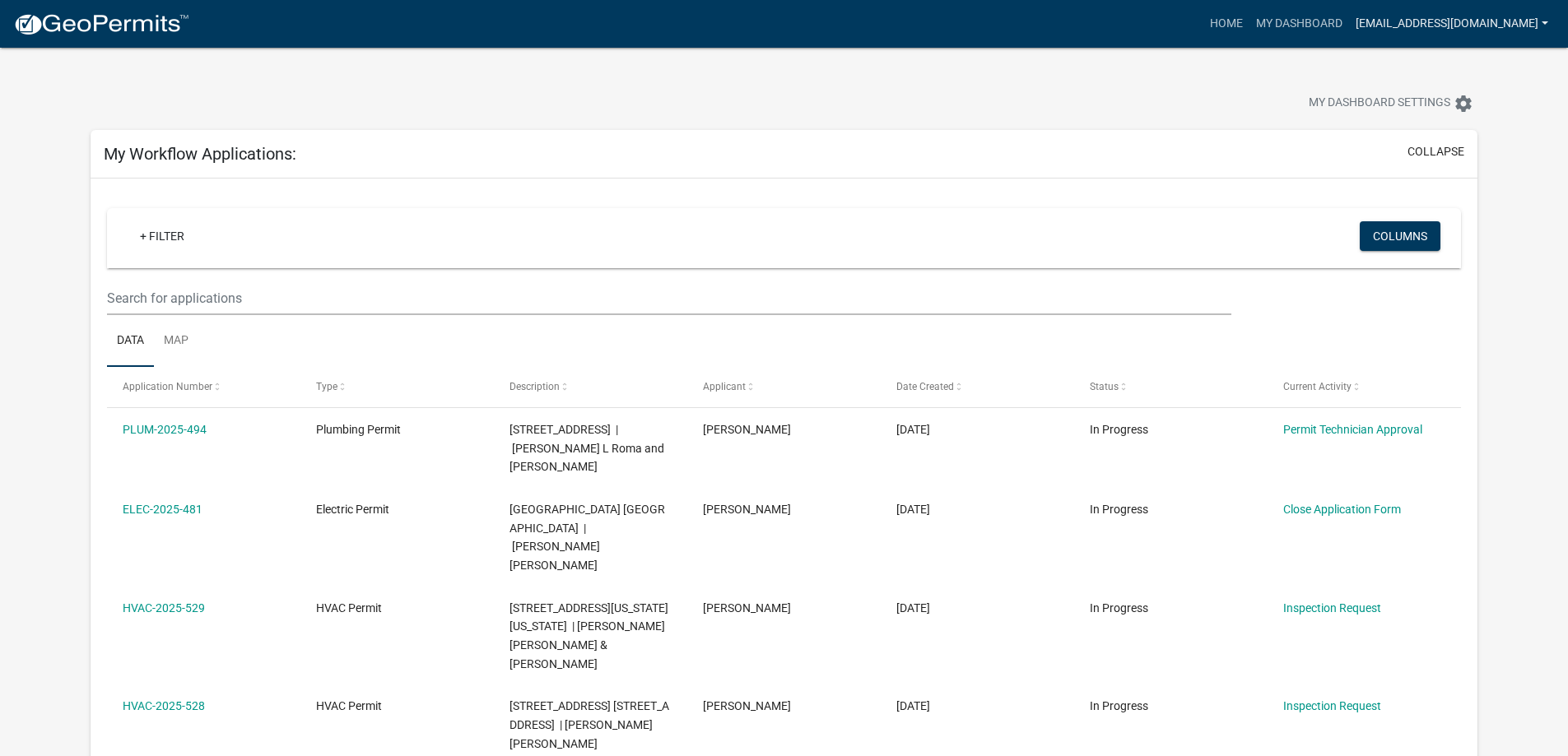
click at [1531, 16] on link "[EMAIL_ADDRESS][DOMAIN_NAME]" at bounding box center [1452, 24] width 205 height 32
click at [1473, 151] on link "Logout" at bounding box center [1484, 160] width 141 height 39
